Goal: Task Accomplishment & Management: Manage account settings

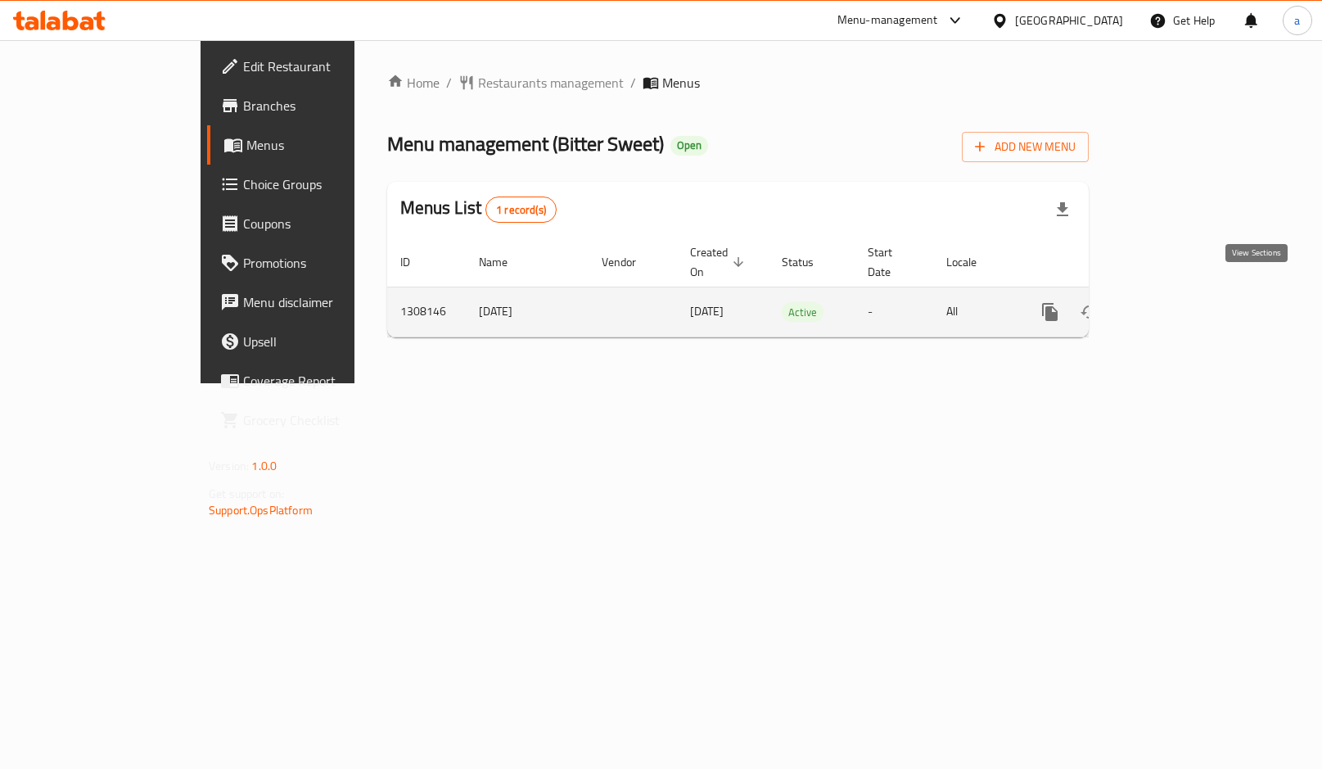
click at [1188, 304] on link "enhanced table" at bounding box center [1167, 311] width 39 height 39
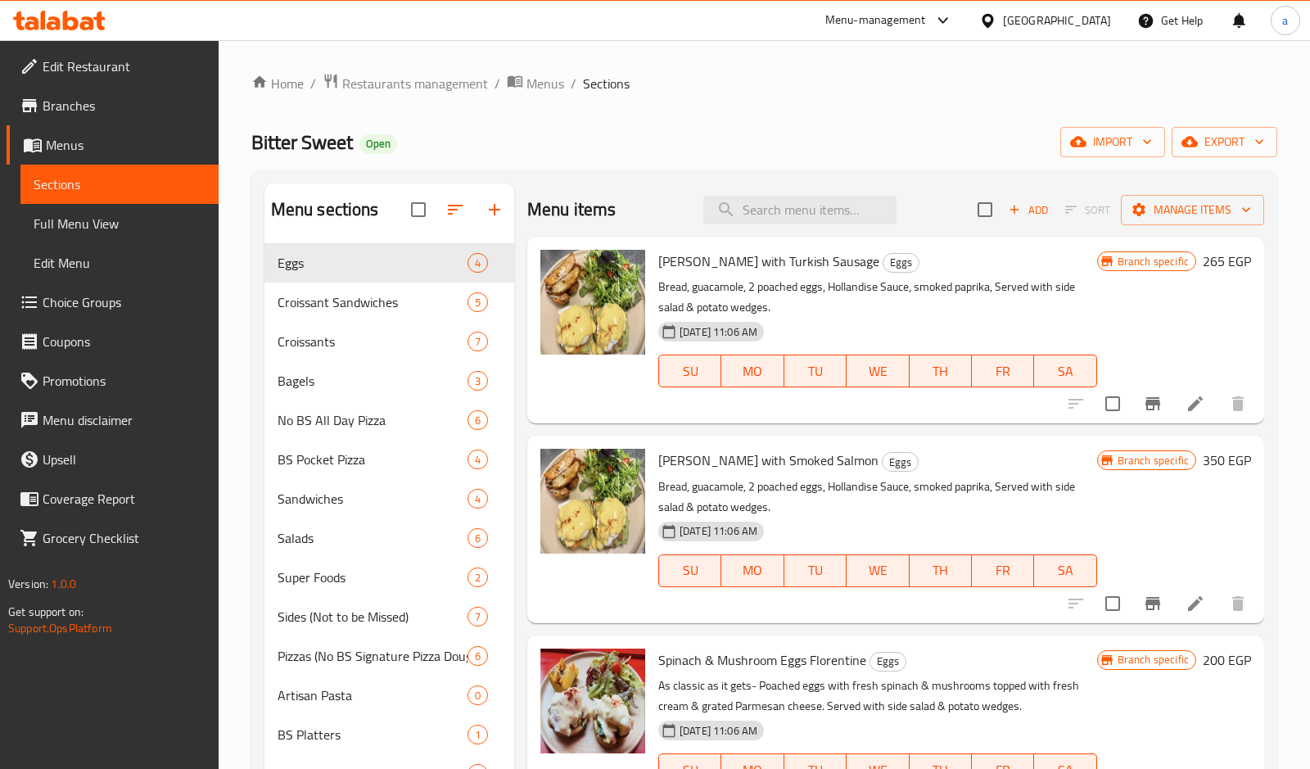
click at [74, 287] on link "Choice Groups" at bounding box center [113, 301] width 212 height 39
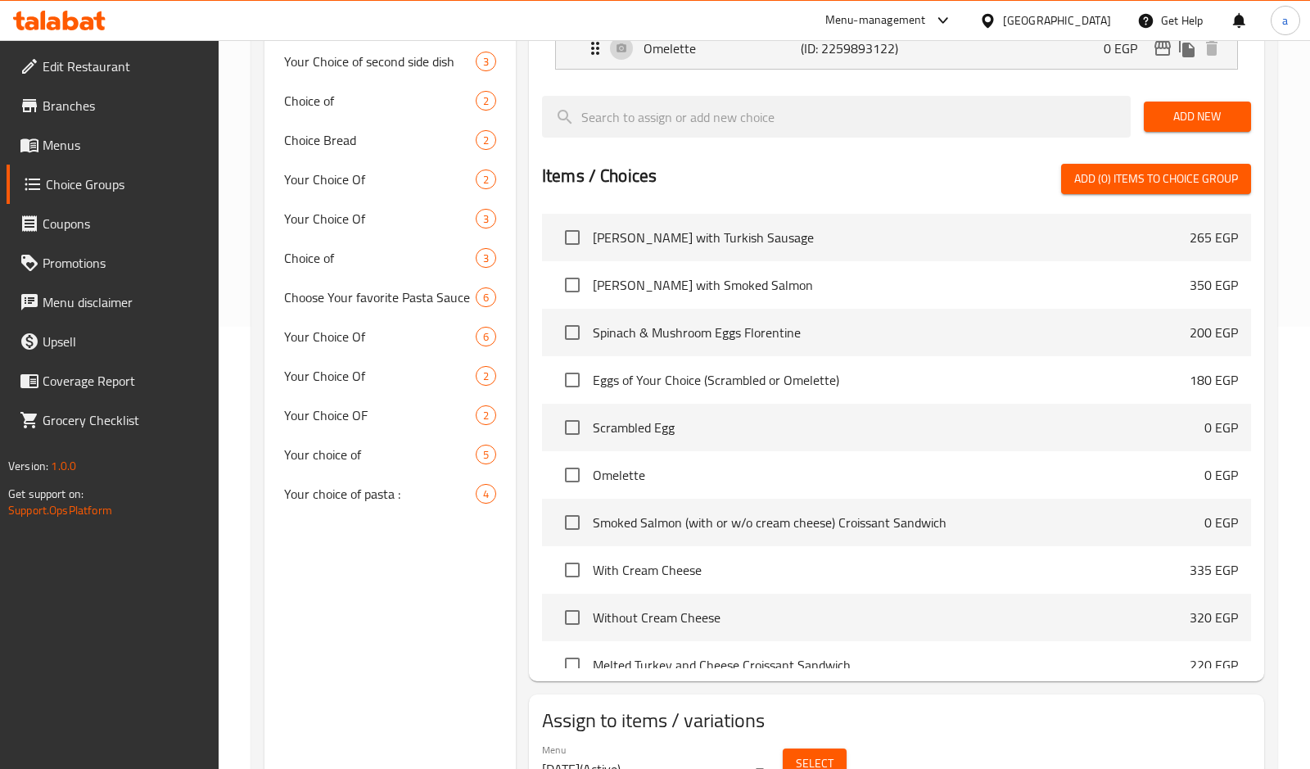
scroll to position [521, 0]
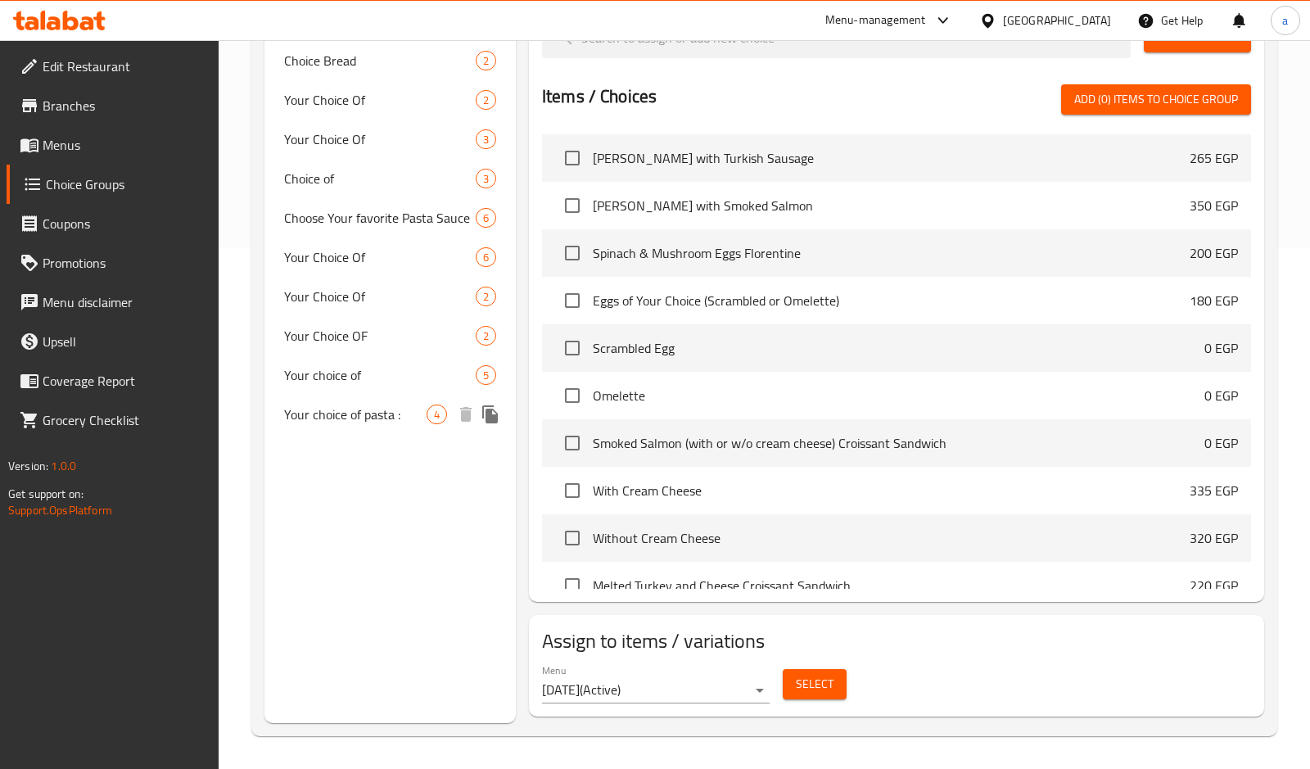
click at [378, 413] on span "Your choice of pasta :" at bounding box center [355, 414] width 142 height 20
type input "Your choice of pasta :"
type input "اختيارك من نوع المكرونة :"
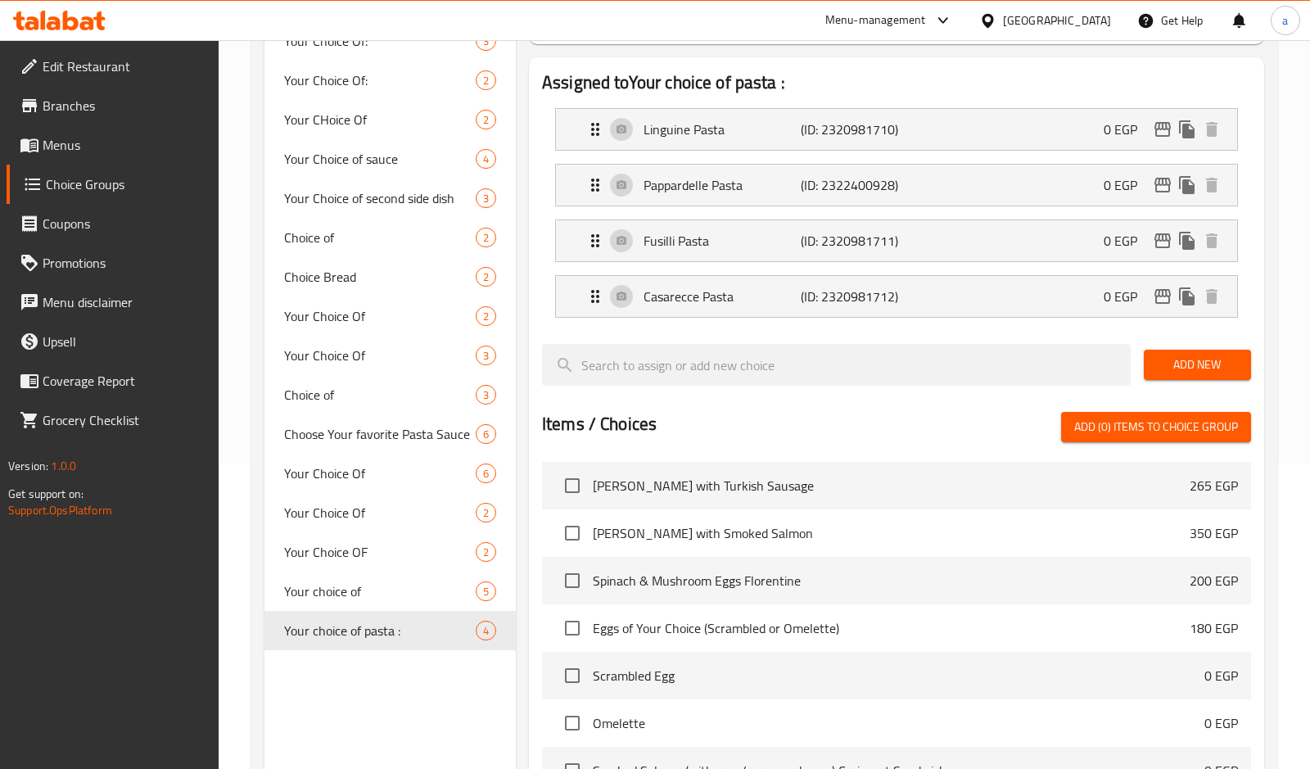
scroll to position [0, 0]
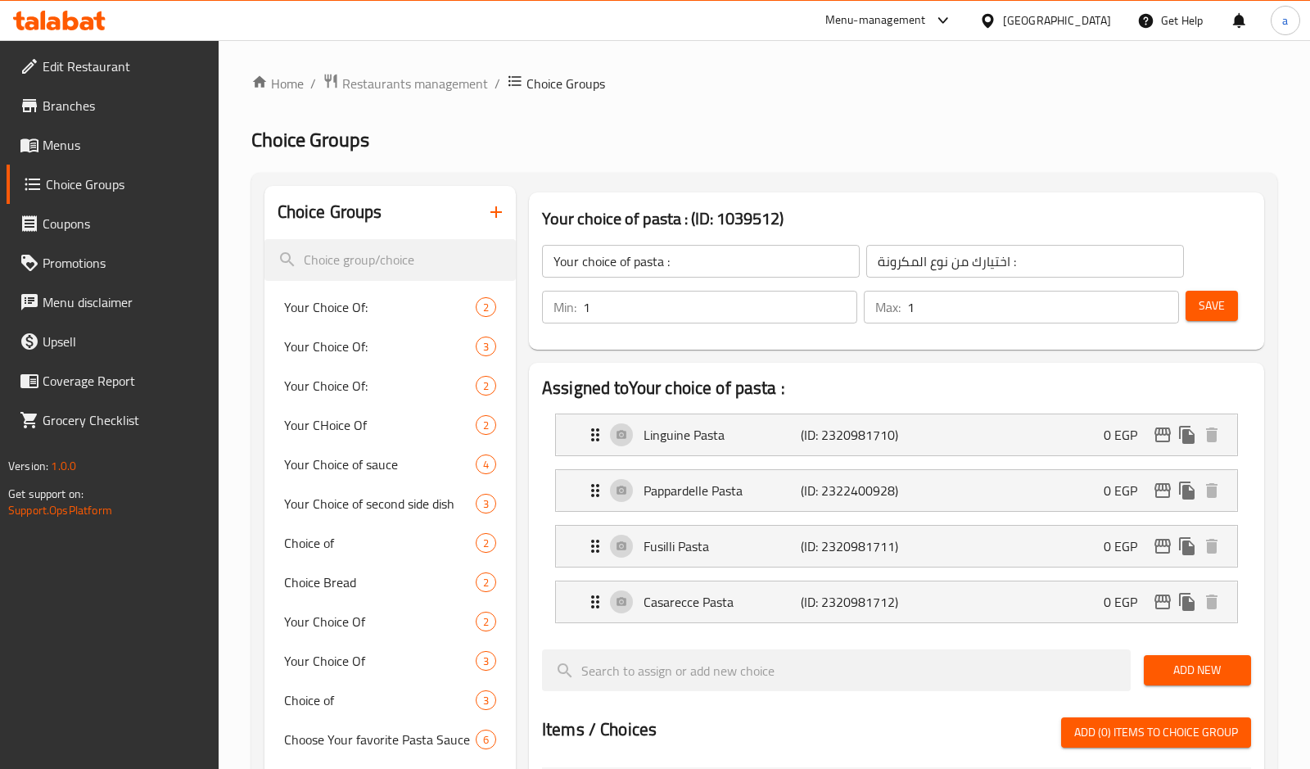
click at [765, 80] on ol "Home / Restaurants management / Choice Groups" at bounding box center [764, 83] width 1026 height 21
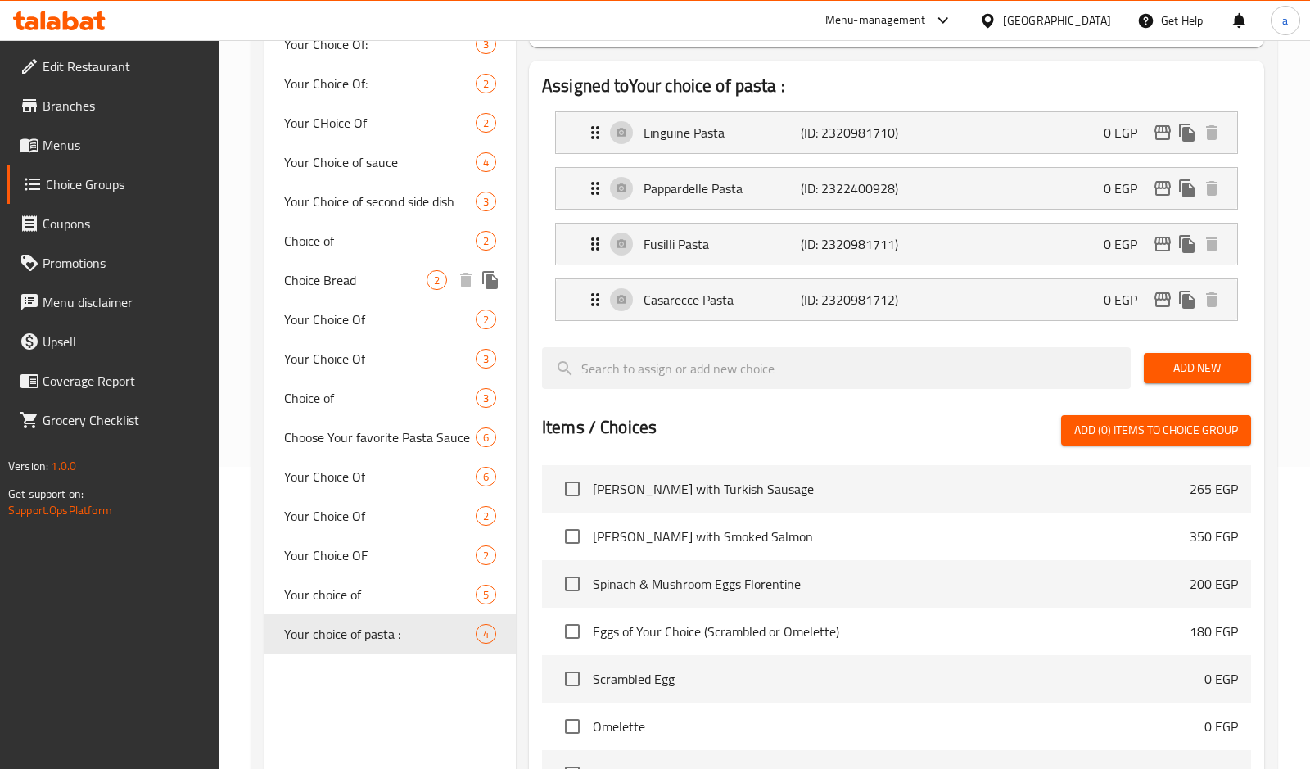
scroll to position [409, 0]
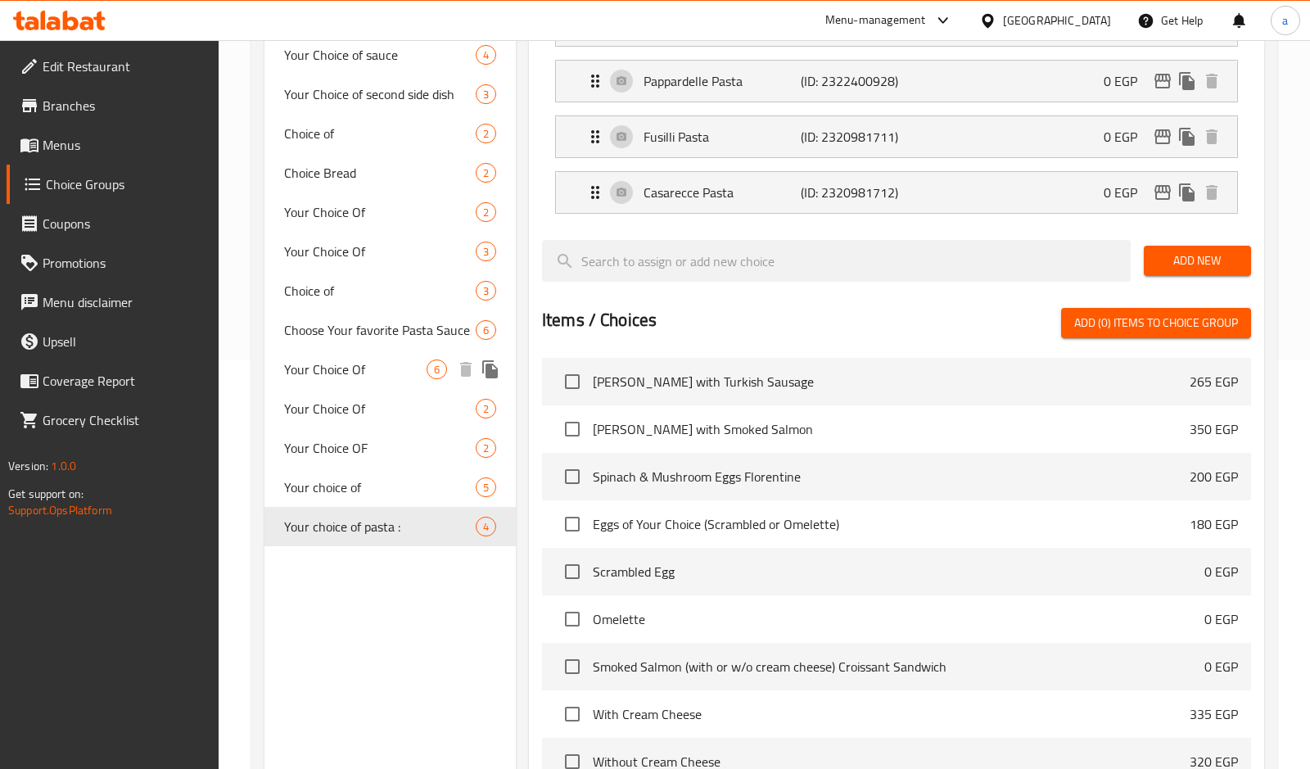
click at [325, 377] on span "Your Choice Of" at bounding box center [355, 369] width 142 height 20
type input "Your Choice Of"
type input "اختيارك من"
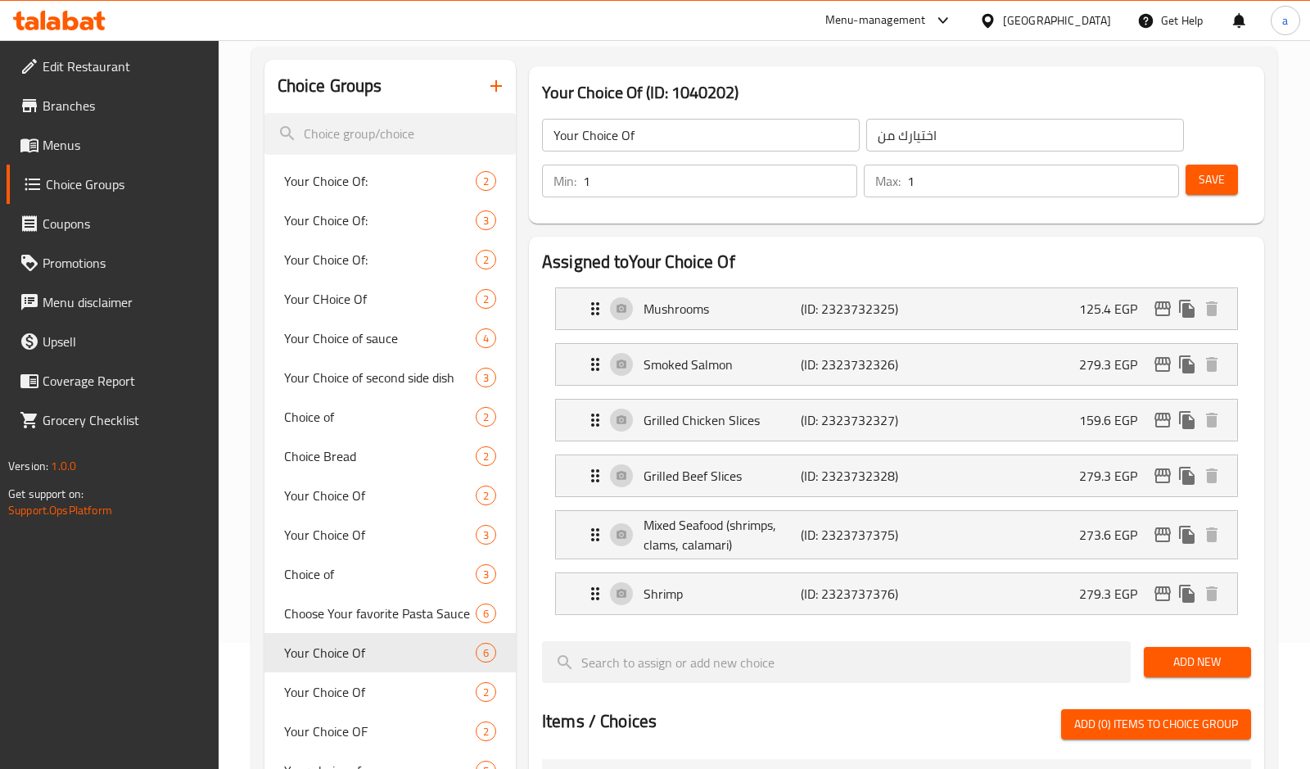
scroll to position [0, 0]
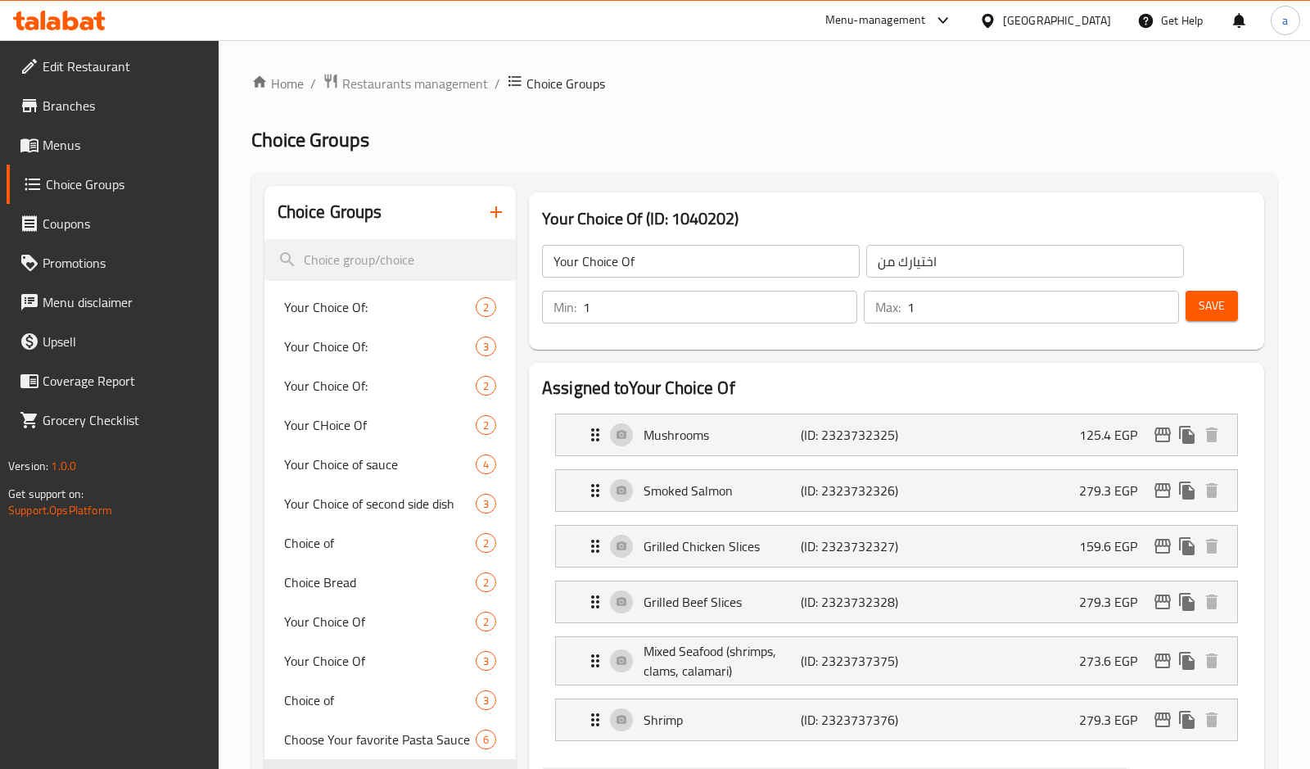
click at [805, 138] on h2 "Choice Groups" at bounding box center [764, 140] width 1026 height 26
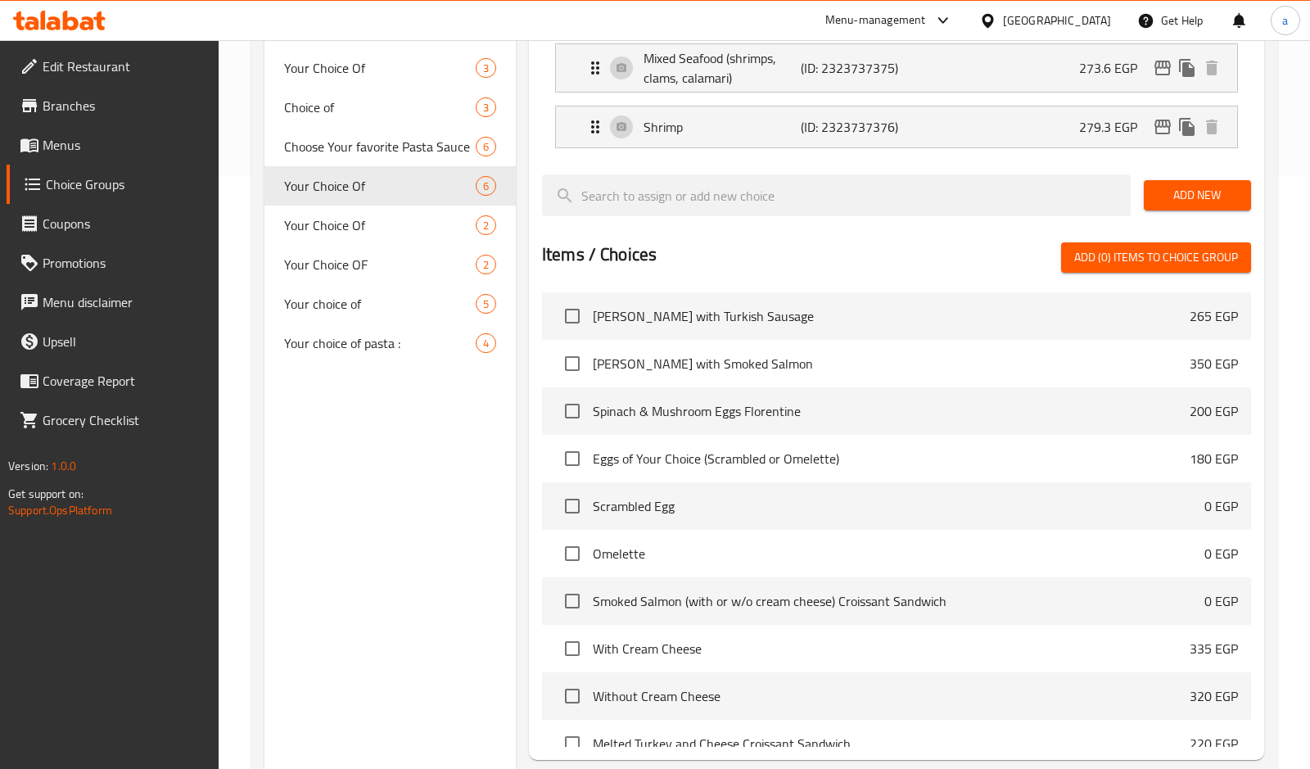
scroll to position [751, 0]
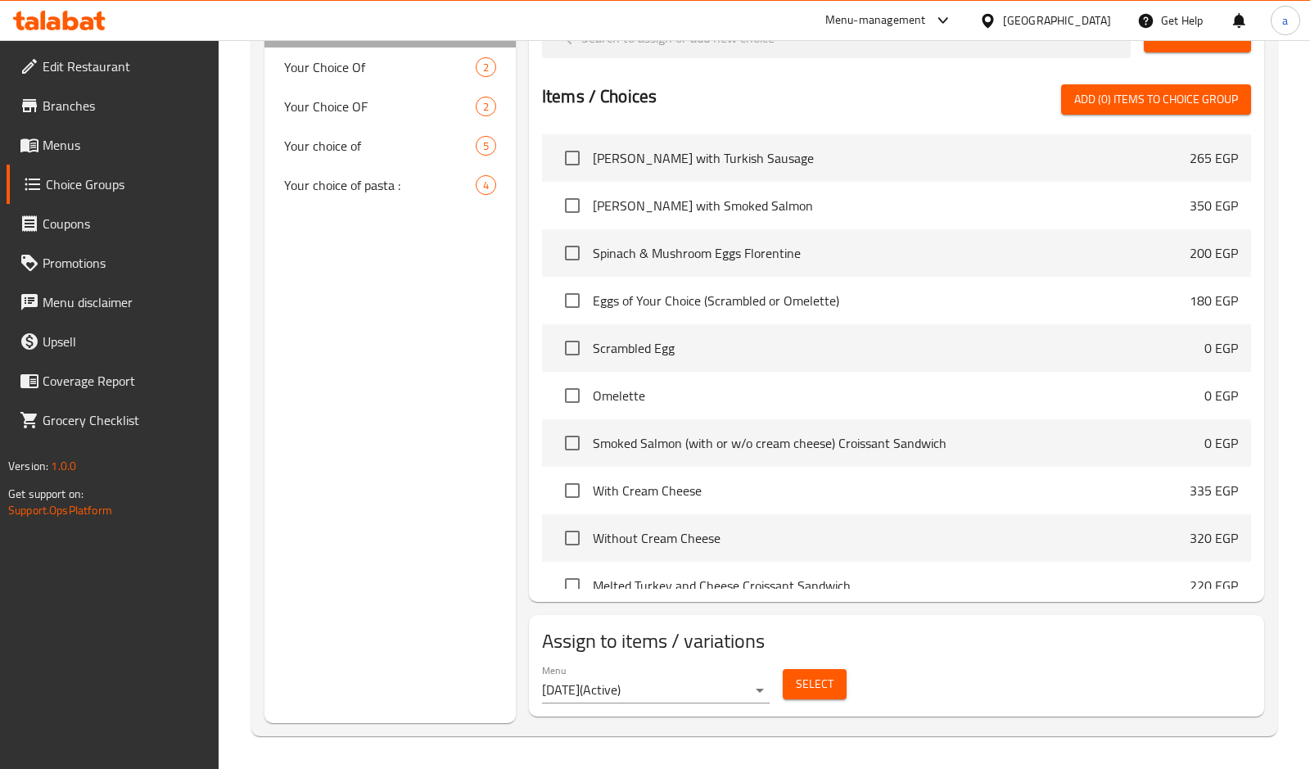
click at [318, 42] on div "Your Choice Of 6" at bounding box center [389, 27] width 251 height 39
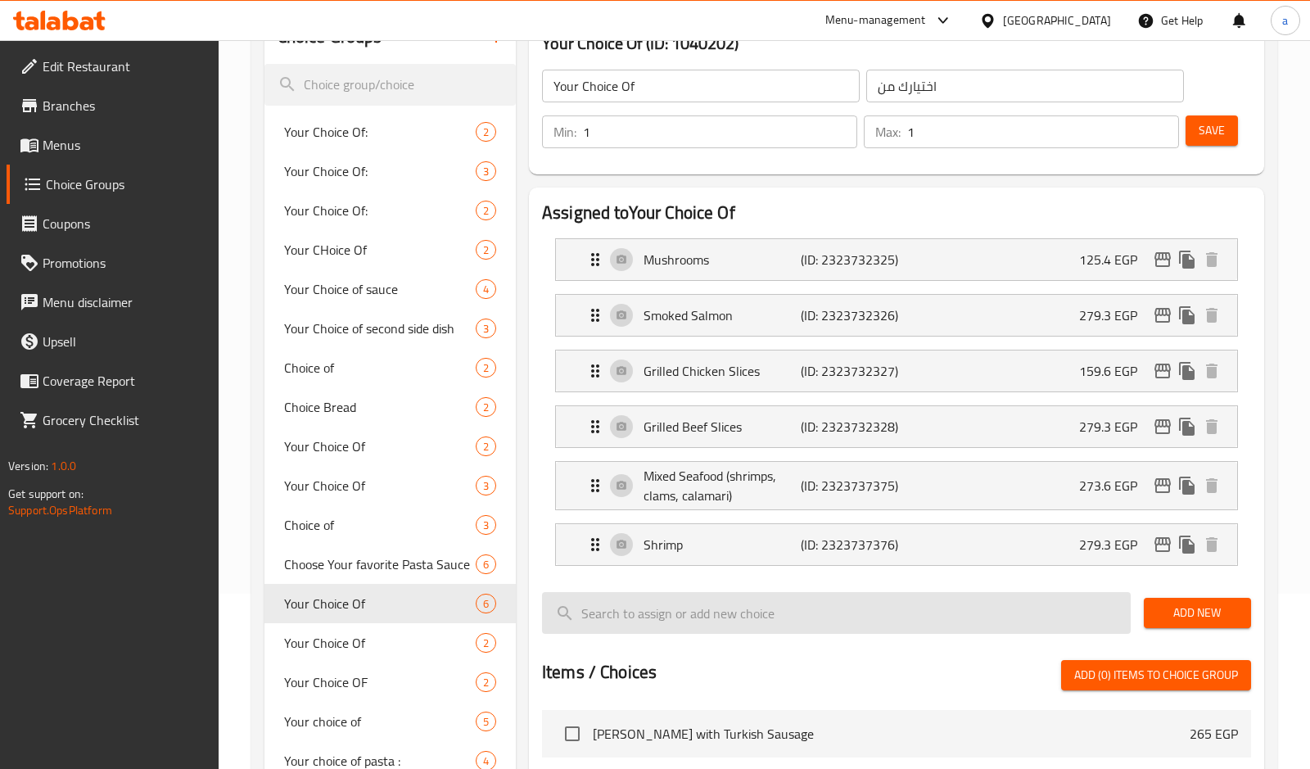
scroll to position [14, 0]
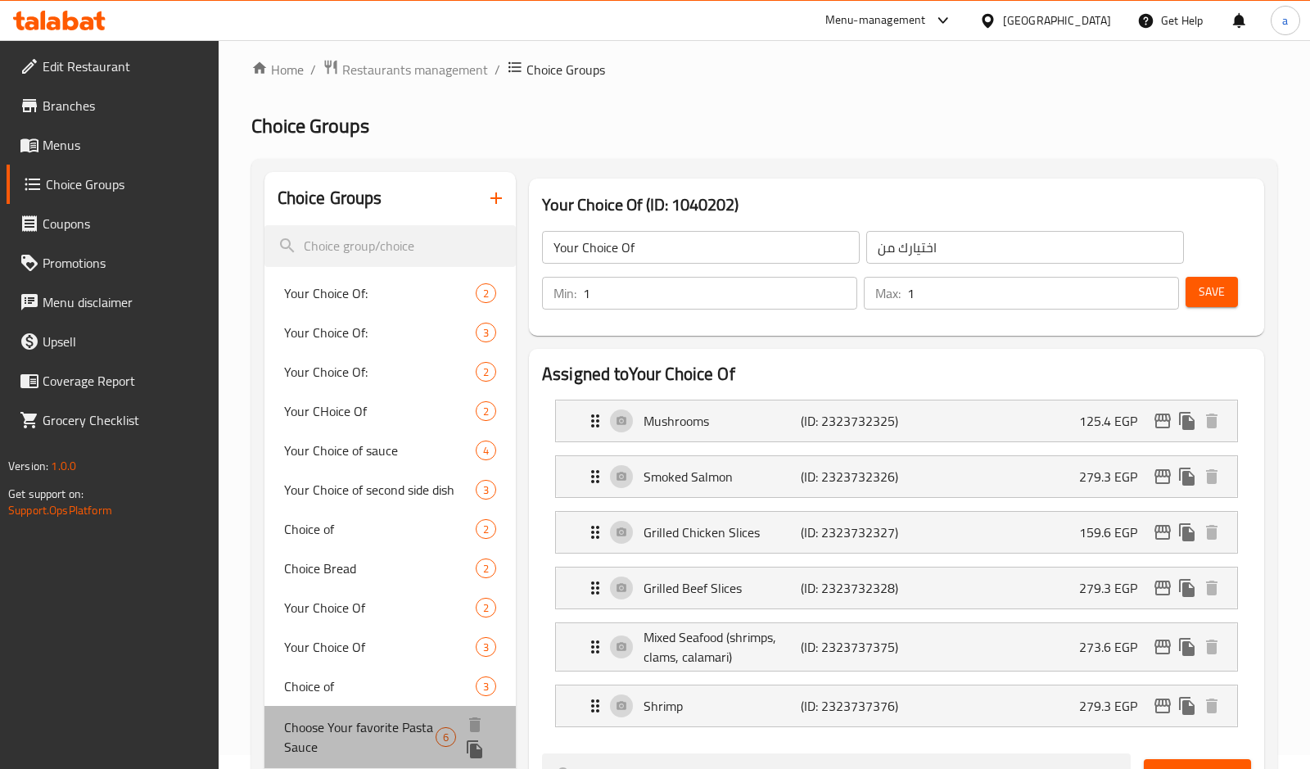
click at [378, 723] on span "Choose Your favorite Pasta Sauce" at bounding box center [359, 736] width 151 height 39
type input "Choose Your favorite Pasta Sauce"
type input "اختار صلصة المكرونة التي تفضلها"
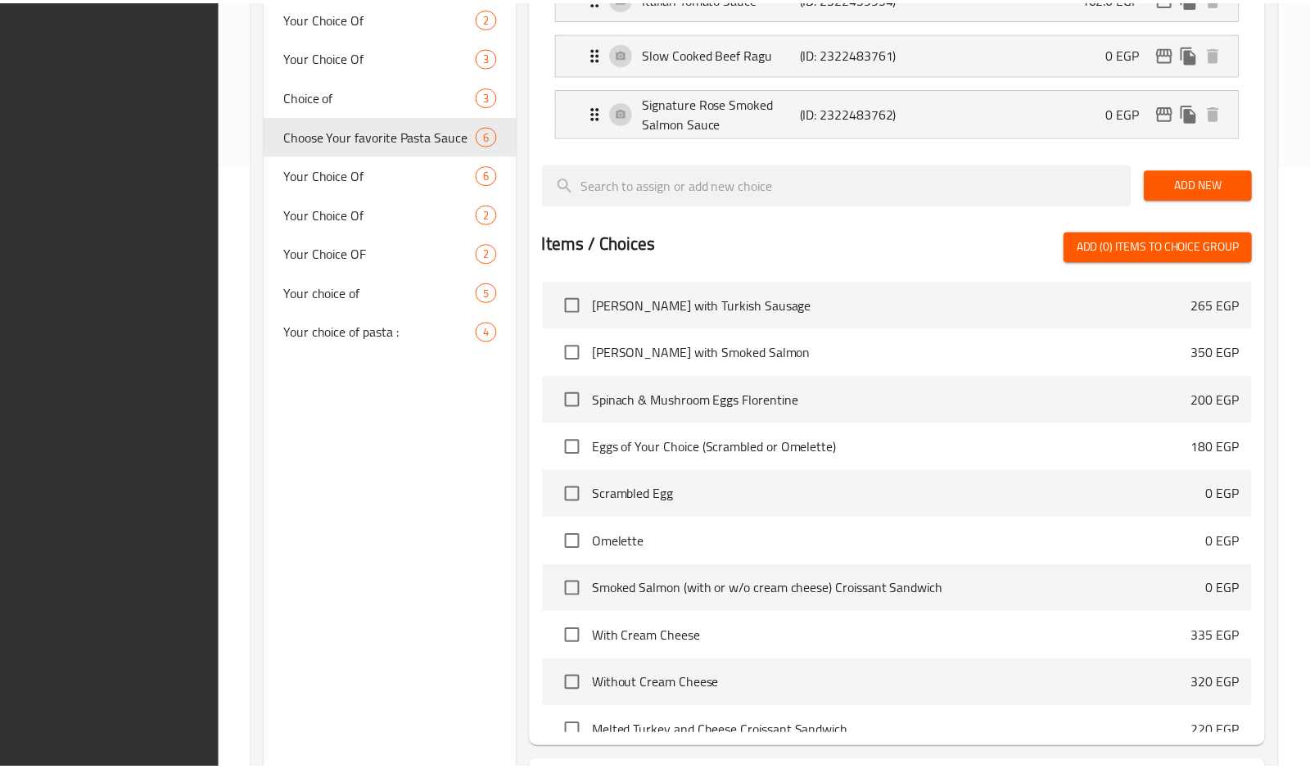
scroll to position [751, 0]
